Goal: Communication & Community: Answer question/provide support

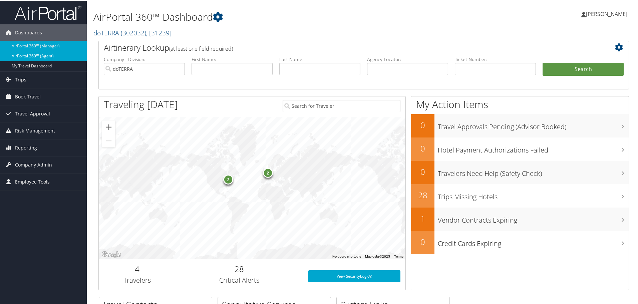
click at [24, 53] on link "AirPortal 360™ (Agent)" at bounding box center [43, 55] width 87 height 10
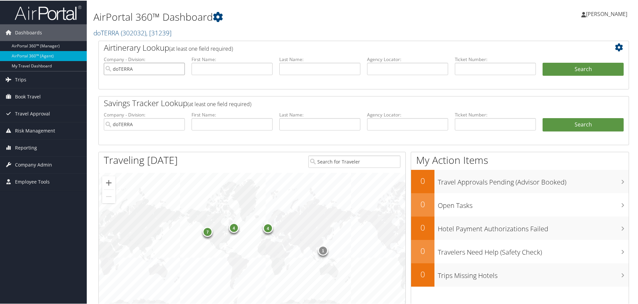
click at [178, 67] on input "doTERRA" at bounding box center [144, 68] width 81 height 12
click at [384, 69] on input "text" at bounding box center [407, 68] width 81 height 12
type input "d17swf"
click at [591, 66] on button "Search" at bounding box center [582, 68] width 81 height 13
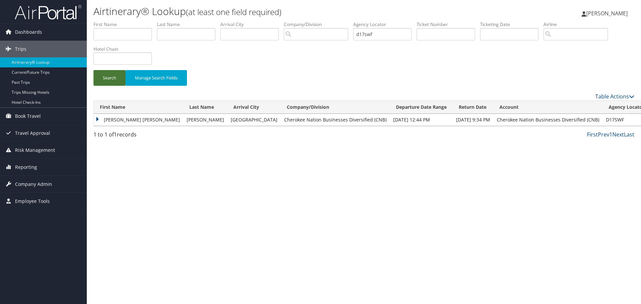
click at [103, 76] on button "Search" at bounding box center [109, 78] width 32 height 16
click at [114, 79] on button "Search" at bounding box center [109, 78] width 32 height 16
click at [115, 76] on button "Search" at bounding box center [109, 78] width 32 height 16
click at [557, 162] on div "Airtinerary® Lookup (at least one field required) Jay Hill Jay Hill My Settings…" at bounding box center [364, 152] width 554 height 304
click at [102, 77] on button "Search" at bounding box center [109, 78] width 32 height 16
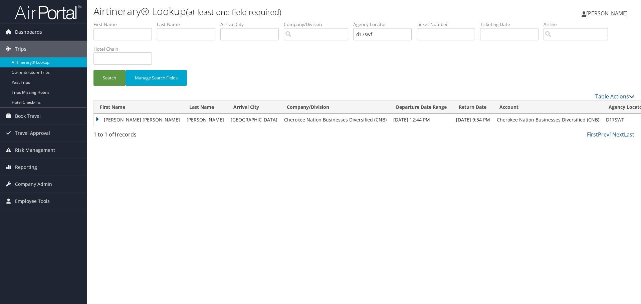
click at [523, 199] on div "Airtinerary® Lookup (at least one field required) Jay Hill Jay Hill My Settings…" at bounding box center [364, 152] width 554 height 304
click at [101, 74] on button "Search" at bounding box center [109, 78] width 32 height 16
click at [40, 73] on link "Current/Future Trips" at bounding box center [43, 72] width 87 height 10
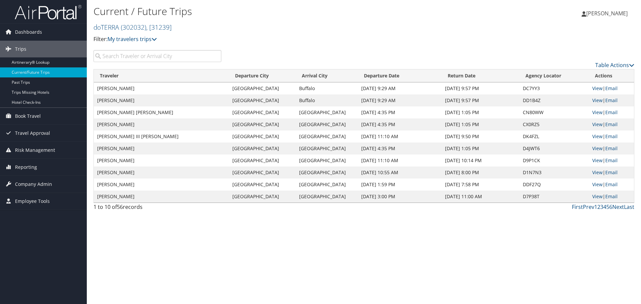
click at [165, 60] on input "search" at bounding box center [157, 56] width 128 height 12
click at [153, 27] on span ", [ 31239 ]" at bounding box center [158, 27] width 25 height 9
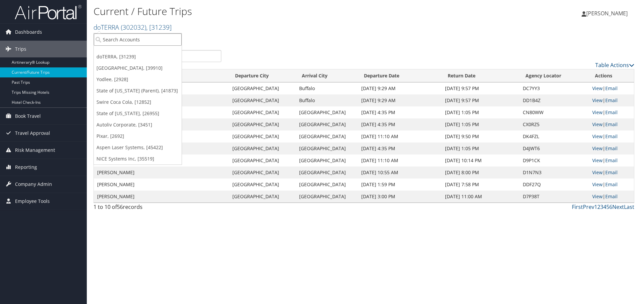
click at [148, 39] on input "search" at bounding box center [138, 39] width 88 height 12
type input "cherokee"
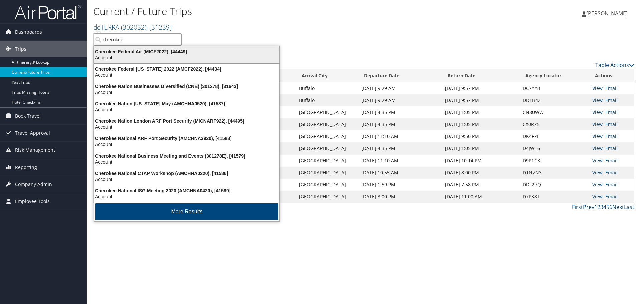
click at [147, 51] on div "Cherokee Federal Air (MICF2022), [44449]" at bounding box center [186, 52] width 193 height 6
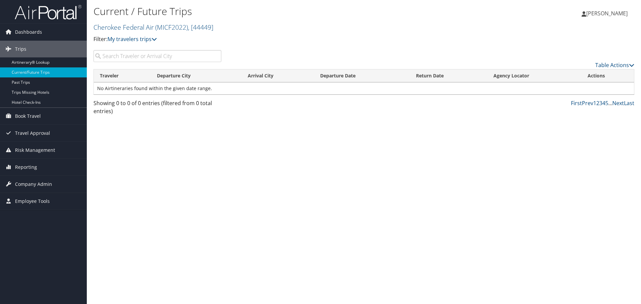
click at [156, 55] on input "search" at bounding box center [157, 56] width 128 height 12
click at [151, 44] on div "Current / Future Trips Cherokee Federal Air ( MICF2022 ) , [ 44449 ] Cherokee F…" at bounding box center [273, 26] width 360 height 47
click at [152, 41] on link "My travelers trips" at bounding box center [131, 38] width 49 height 7
click at [227, 42] on p "Filter: My travelers trips" at bounding box center [273, 39] width 360 height 9
click at [164, 29] on span "( MICF2022 )" at bounding box center [171, 27] width 33 height 9
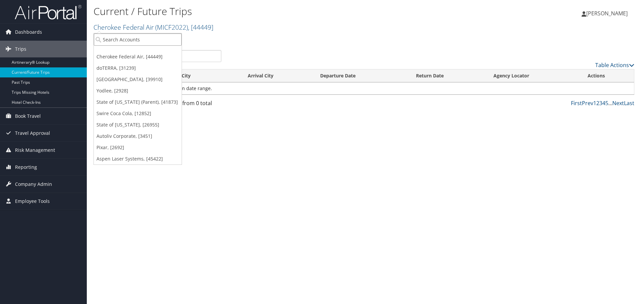
click at [136, 41] on input "search" at bounding box center [138, 39] width 88 height 12
type input "cherokee"
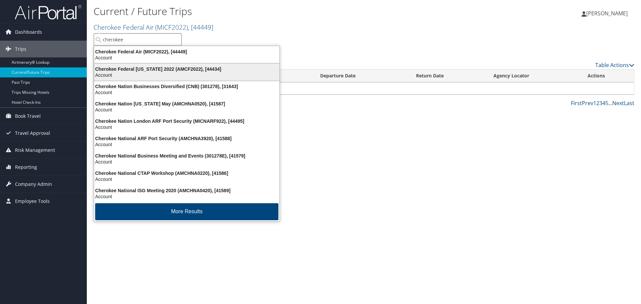
click at [147, 70] on div "Cherokee Federal [US_STATE] 2022 (AMCF2022), [44434]" at bounding box center [186, 69] width 193 height 6
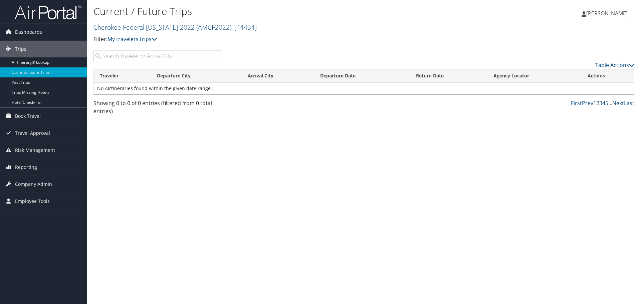
click at [126, 55] on input "search" at bounding box center [157, 56] width 128 height 12
click at [147, 58] on input "applewhite" at bounding box center [157, 56] width 128 height 12
type input "applewhite"
click at [171, 26] on link "Cherokee Federal Texas 2022 ( AMCF2022 ) , [ 44434 ]" at bounding box center [174, 27] width 163 height 9
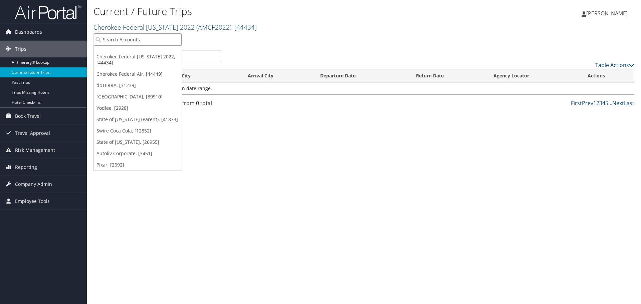
click at [153, 38] on input "search" at bounding box center [138, 39] width 88 height 12
type input "cherokee"
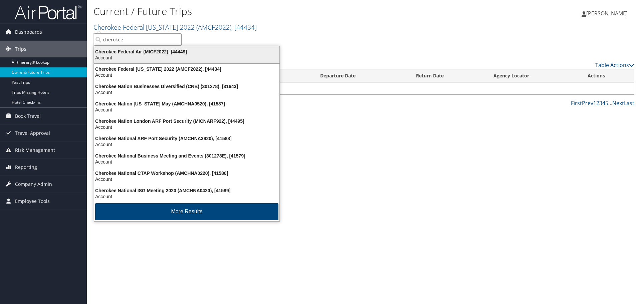
click at [152, 49] on div "Cherokee Federal Air (MICF2022), [44449]" at bounding box center [186, 52] width 193 height 6
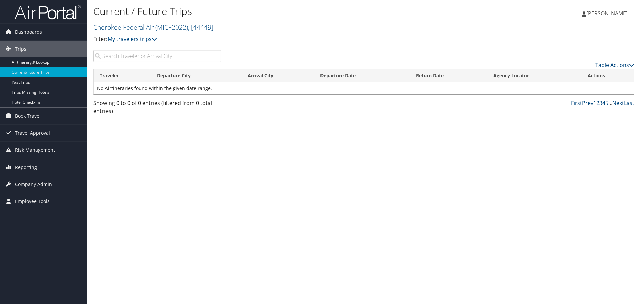
click at [155, 55] on input "search" at bounding box center [157, 56] width 128 height 12
type input "301278"
click at [187, 13] on h1 "Current / Future Trips" at bounding box center [273, 11] width 360 height 14
click at [179, 19] on div "Current / Future Trips Cherokee Federal Air ( MICF2022 ) , [ 44449 ] Cherokee F…" at bounding box center [273, 23] width 360 height 39
click at [179, 26] on span "( MICF2022 )" at bounding box center [171, 27] width 33 height 9
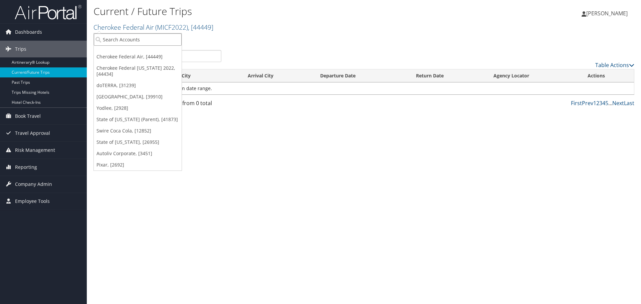
click at [147, 40] on input "search" at bounding box center [138, 39] width 88 height 12
type input "cherokee"
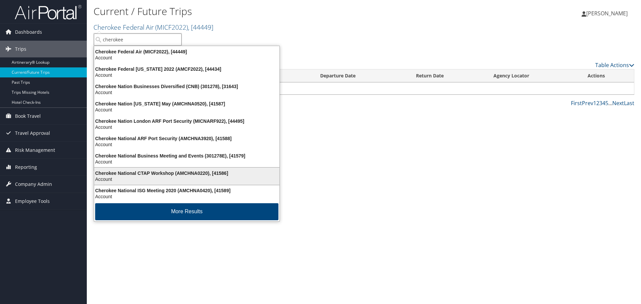
scroll to position [1, 0]
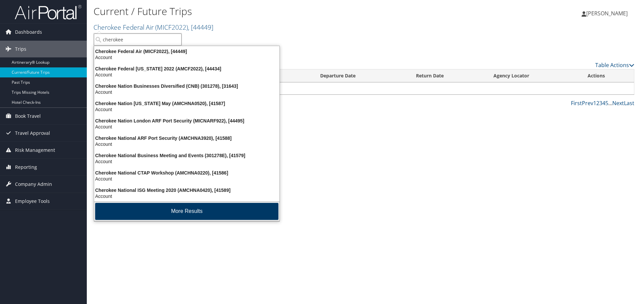
click at [178, 212] on button "More Results" at bounding box center [186, 211] width 183 height 17
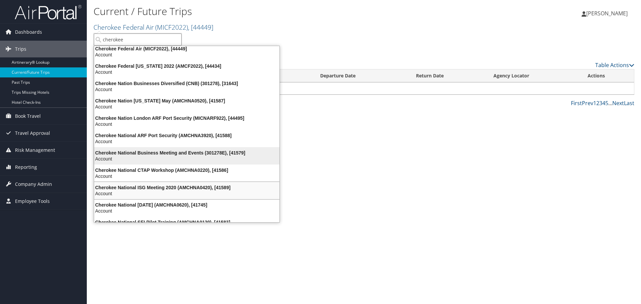
scroll to position [0, 0]
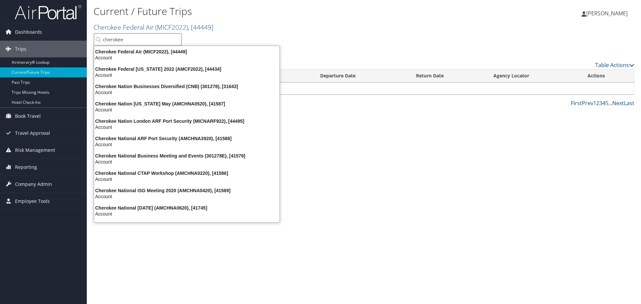
click at [175, 38] on input "cherokee" at bounding box center [138, 39] width 88 height 12
click at [156, 40] on input "search" at bounding box center [138, 39] width 88 height 12
type input "301278"
click at [156, 40] on input "301278" at bounding box center [138, 39] width 88 height 12
type input "301278"
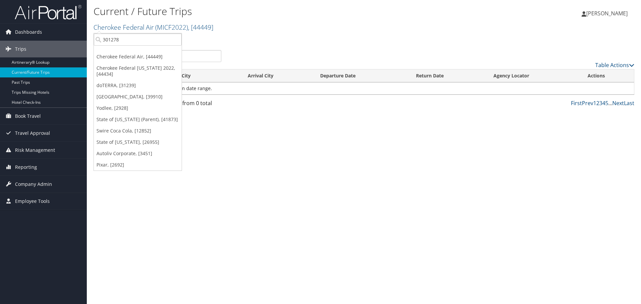
click at [306, 149] on div "Current / Future Trips Cherokee Federal Air ( MICF2022 ) , [ 44449 ] Cherokee F…" at bounding box center [364, 152] width 554 height 304
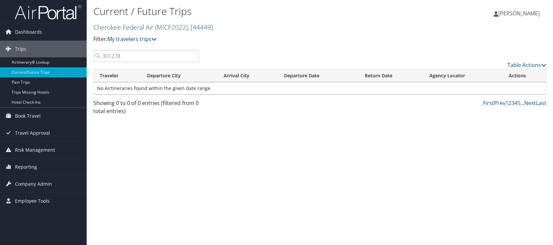
click at [156, 38] on icon at bounding box center [153, 38] width 5 height 5
click at [156, 28] on span "( MICF2022 )" at bounding box center [171, 27] width 33 height 9
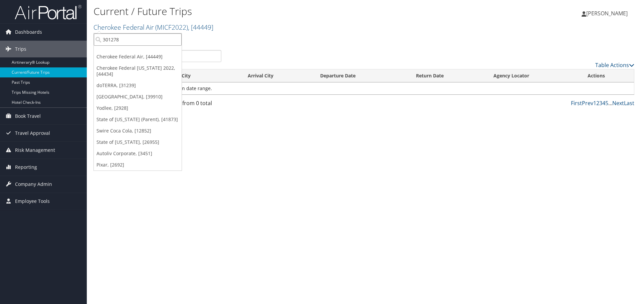
click at [140, 44] on input "301278" at bounding box center [138, 39] width 88 height 12
type input "301278"
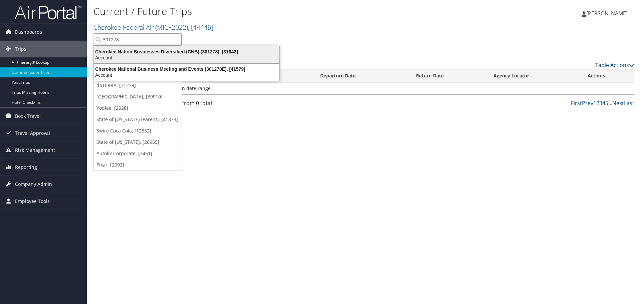
click at [142, 55] on div "Account" at bounding box center [186, 58] width 193 height 6
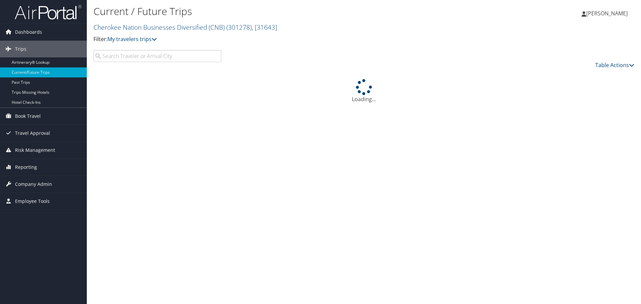
click at [167, 59] on input "search" at bounding box center [157, 56] width 128 height 12
click at [167, 59] on input "[PERSON_NAME]" at bounding box center [157, 56] width 128 height 12
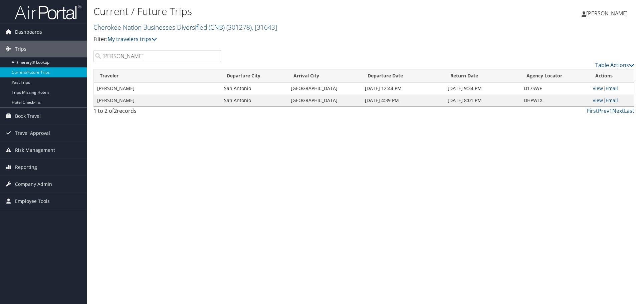
type input "[PERSON_NAME]"
click at [596, 87] on link "View" at bounding box center [597, 88] width 10 height 6
click at [26, 49] on link "Trips" at bounding box center [43, 49] width 87 height 17
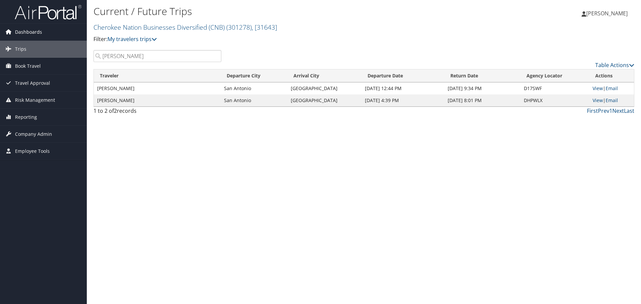
click at [33, 35] on span "Dashboards" at bounding box center [28, 32] width 27 height 17
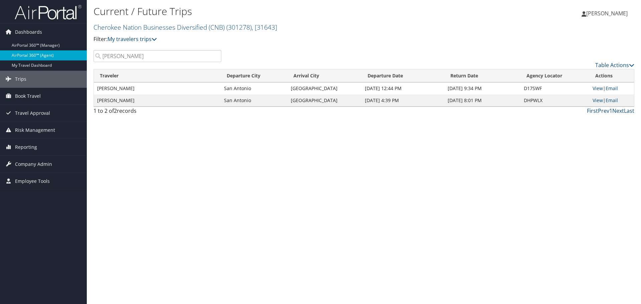
click at [35, 54] on link "AirPortal 360™ (Agent)" at bounding box center [43, 55] width 87 height 10
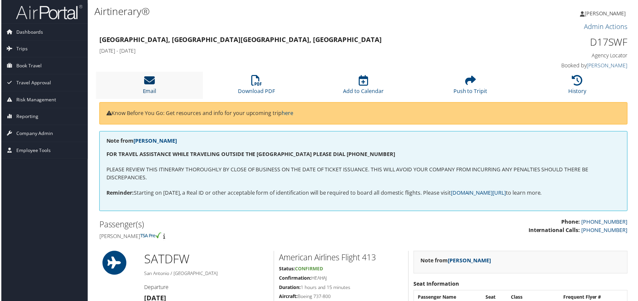
click at [144, 80] on icon at bounding box center [148, 80] width 11 height 11
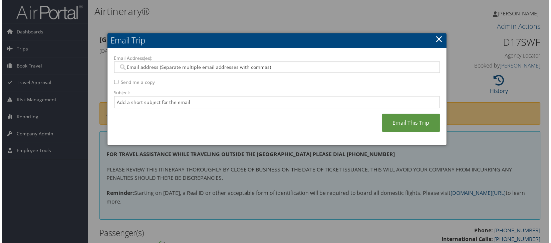
click at [150, 67] on input "Email Address(es):" at bounding box center [276, 67] width 319 height 7
paste input "MARGARET.APPLEWHITE@CHEROKEE-FEDERAL.COM"
type input "MARGARET.APPLEWHITE@CHEROKEE-FEDERAL.COM"
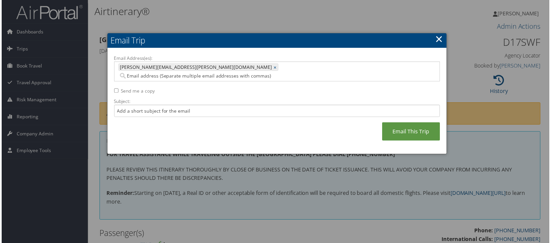
click at [115, 89] on input "Send me a copy" at bounding box center [115, 91] width 4 height 4
checkbox input "true"
click at [143, 105] on input "Subject:" at bounding box center [277, 111] width 328 height 12
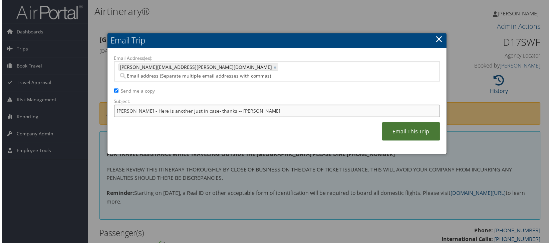
type input "Margaret - Here is another just in case- thanks -- Jay Hill"
click at [396, 123] on link "Email This Trip" at bounding box center [412, 132] width 58 height 18
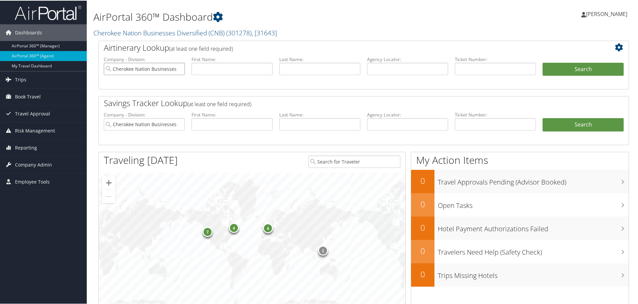
click at [178, 68] on input "Cherokee Nation Businesses Diversified (CNB)" at bounding box center [144, 68] width 81 height 12
click at [427, 68] on input "text" at bounding box center [407, 68] width 81 height 12
type input "dch10z"
click at [542, 62] on button "Search" at bounding box center [582, 68] width 81 height 13
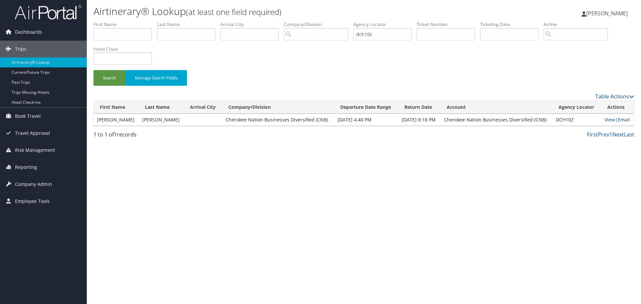
click at [622, 119] on link "Email" at bounding box center [623, 119] width 12 height 6
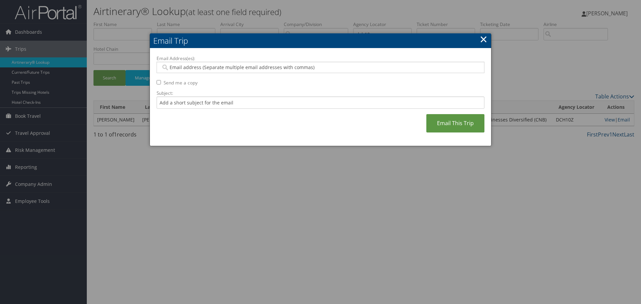
click at [202, 68] on input "Email Address(es):" at bounding box center [320, 67] width 319 height 7
paste input "[PERSON_NAME][EMAIL_ADDRESS][PERSON_NAME][DOMAIN_NAME]"
type input "[PERSON_NAME][EMAIL_ADDRESS][PERSON_NAME][DOMAIN_NAME]"
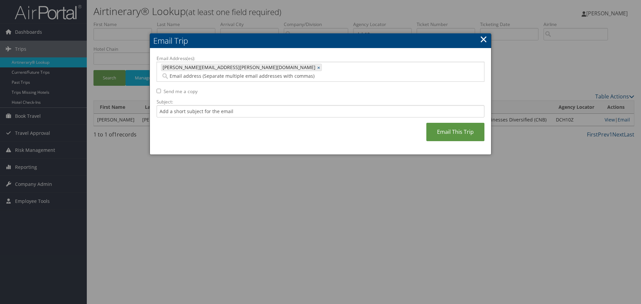
click at [160, 89] on input "Send me a copy" at bounding box center [158, 91] width 4 height 4
checkbox input "true"
click at [170, 105] on input "Subject:" at bounding box center [320, 111] width 328 height 12
type input "[PERSON_NAME] - Here you go --- [PERSON_NAME]"
click at [435, 126] on link "Email This Trip" at bounding box center [455, 132] width 58 height 18
